Goal: Information Seeking & Learning: Learn about a topic

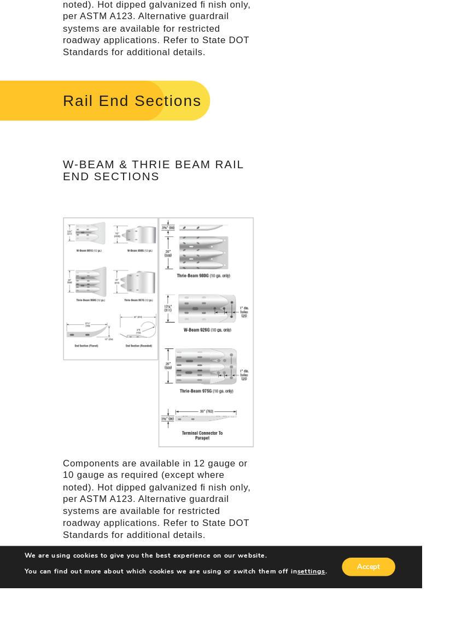
scroll to position [1773, 0]
